Goal: Check status

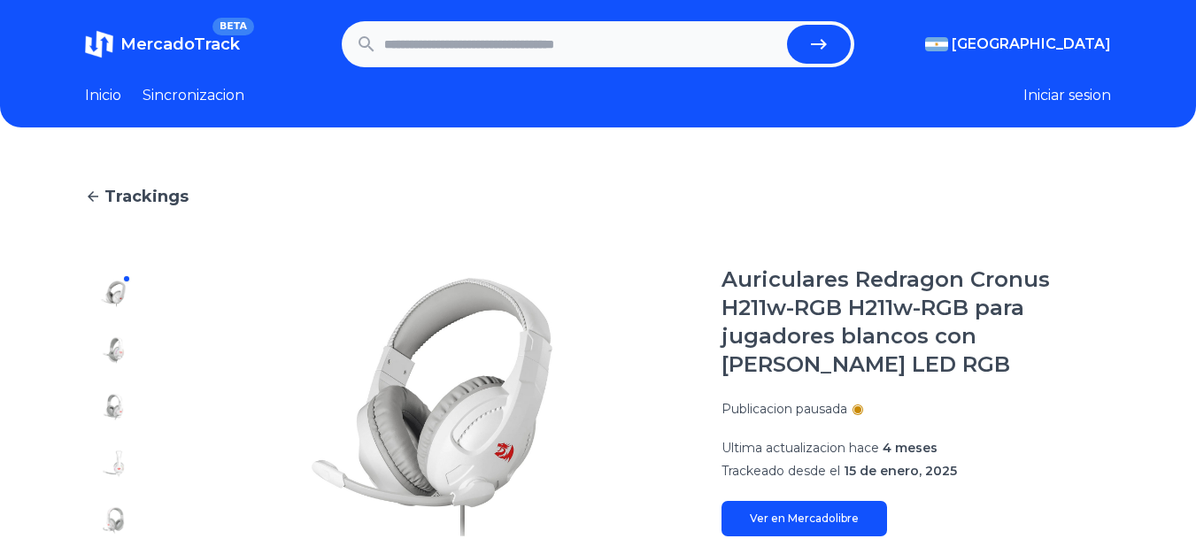
scroll to position [443, 0]
